Goal: Task Accomplishment & Management: Use online tool/utility

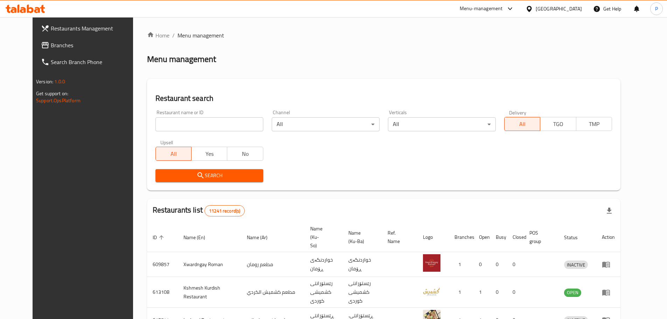
drag, startPoint x: 234, startPoint y: 116, endPoint x: 233, endPoint y: 122, distance: 6.4
click at [233, 116] on div "Home / Menu management Menu management Restaurant search Restaurant name or ID …" at bounding box center [383, 272] width 473 height 482
click at [233, 122] on input "search" at bounding box center [209, 124] width 108 height 14
type input "tashrib ba"
click button "Search" at bounding box center [209, 175] width 108 height 13
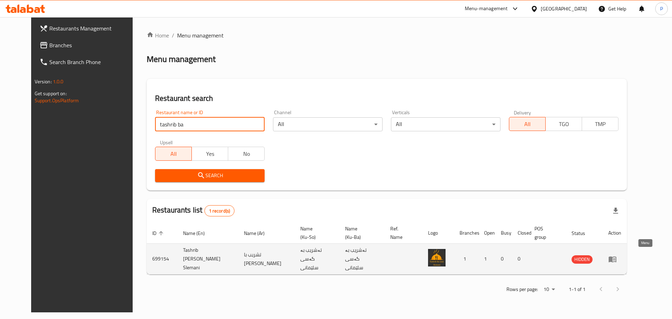
click at [617, 256] on icon "enhanced table" at bounding box center [613, 259] width 8 height 6
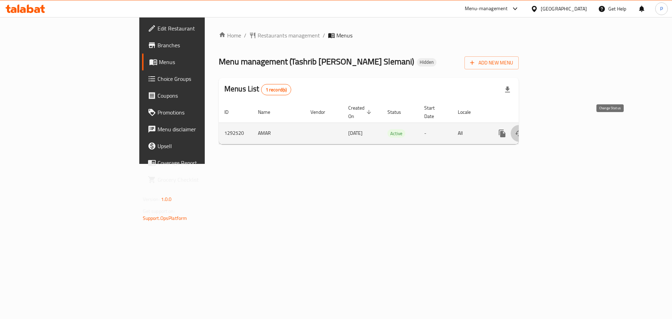
click at [523, 129] on icon "enhanced table" at bounding box center [519, 133] width 8 height 8
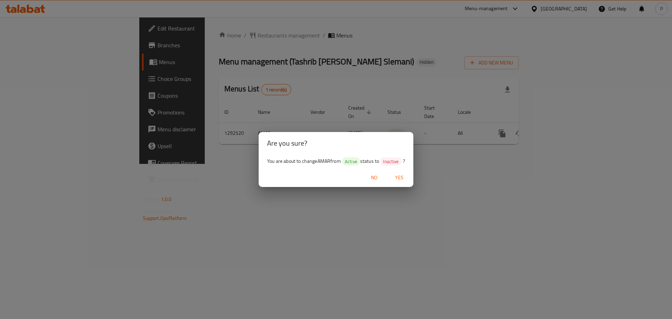
click at [493, 183] on div "Are you sure? You are about to change AMAR from Active status to Inactive ? No …" at bounding box center [336, 159] width 672 height 319
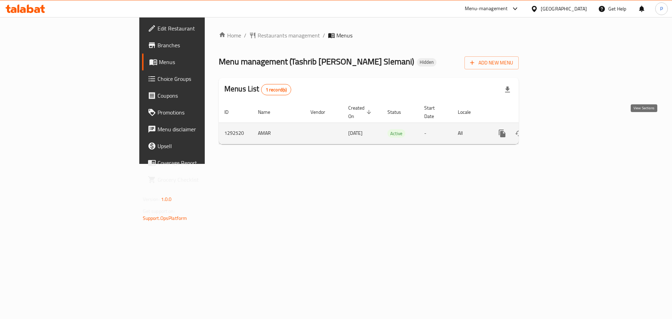
click at [557, 129] on icon "enhanced table" at bounding box center [553, 133] width 8 height 8
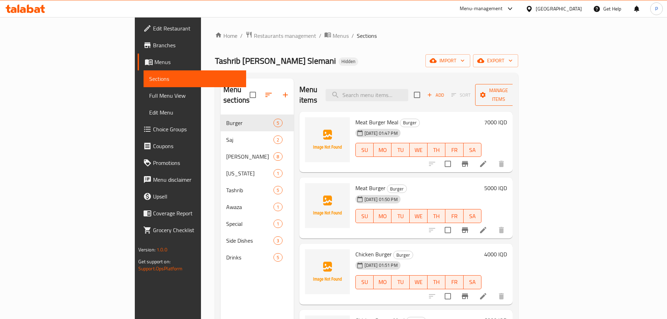
click at [516, 90] on span "Manage items" at bounding box center [499, 95] width 36 height 18
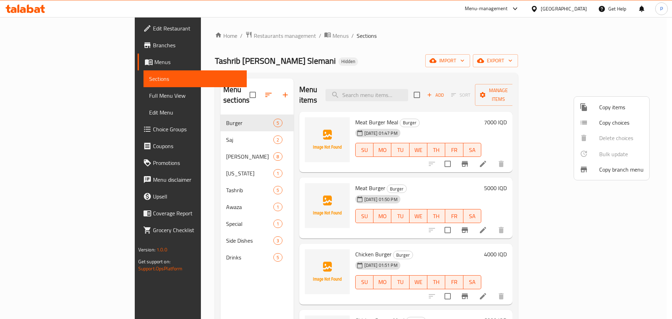
click at [630, 65] on div at bounding box center [336, 159] width 672 height 319
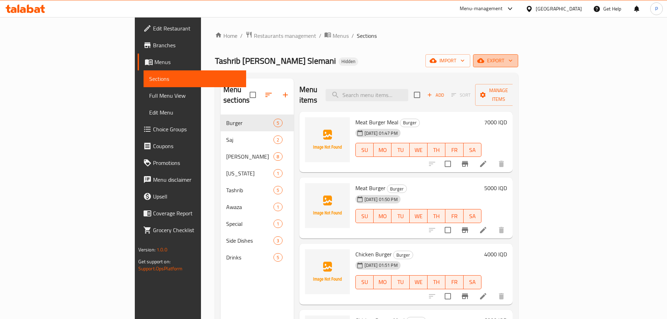
click at [513, 62] on span "export" at bounding box center [496, 60] width 34 height 9
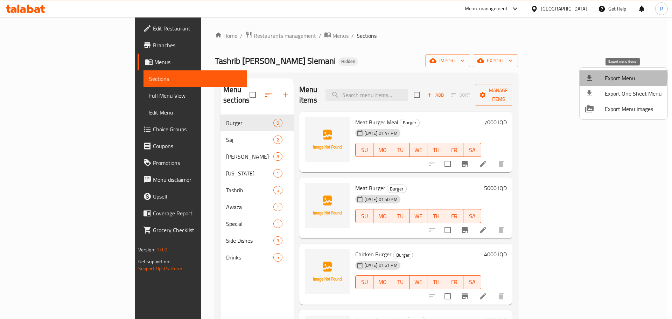
click at [621, 77] on span "Export Menu" at bounding box center [633, 78] width 57 height 8
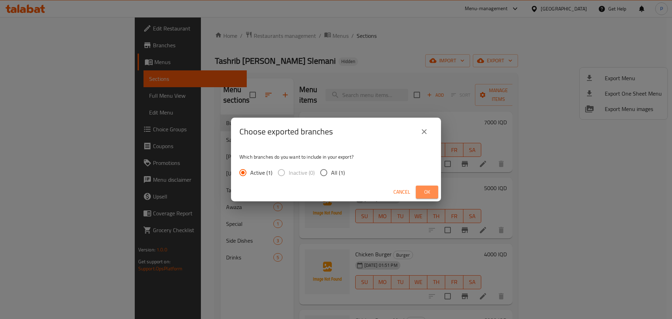
click at [427, 194] on span "Ok" at bounding box center [427, 192] width 11 height 9
